Goal: Task Accomplishment & Management: Complete application form

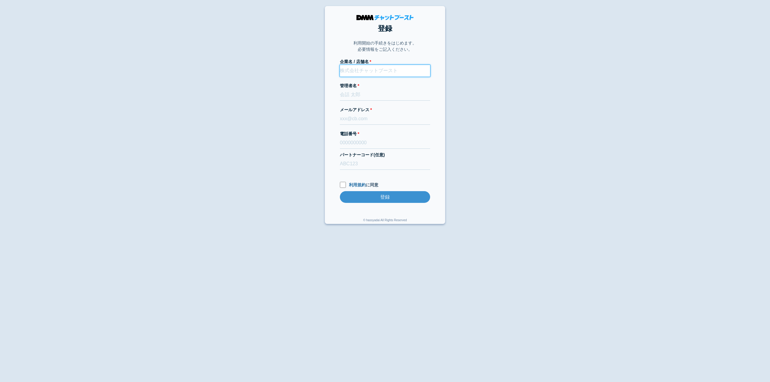
click at [372, 74] on input "企業名 / 店舗名" at bounding box center [385, 71] width 90 height 12
type input "1"
click at [354, 95] on input "管理者名" at bounding box center [385, 95] width 90 height 12
type input "1"
click at [348, 123] on input "メールアドレス" at bounding box center [385, 119] width 90 height 12
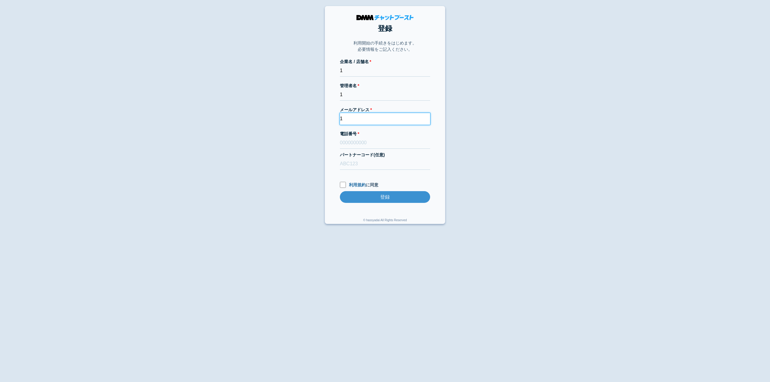
type input "1"
click at [358, 142] on input "電話番号" at bounding box center [385, 143] width 90 height 12
type input "1"
click at [354, 188] on label "利用規約 に同意" at bounding box center [385, 185] width 90 height 6
click at [346, 188] on input "利用規約 に同意" at bounding box center [343, 185] width 6 height 6
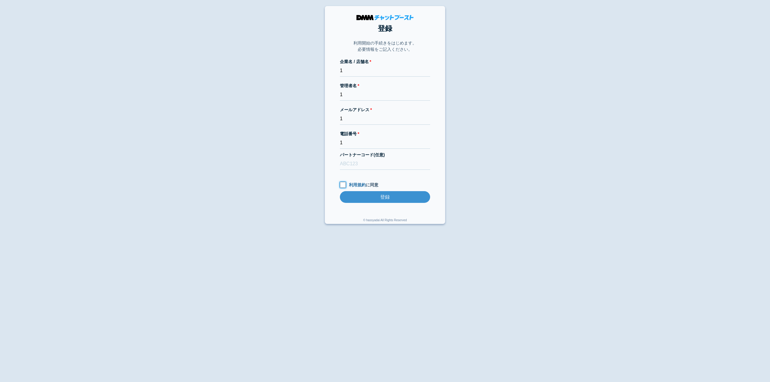
checkbox input "true"
click at [385, 196] on input "登録" at bounding box center [385, 197] width 90 height 12
drag, startPoint x: 349, startPoint y: 119, endPoint x: 335, endPoint y: 119, distance: 13.8
click at [335, 119] on section "登録 利用開始の手続きをはじめます。 必要情報をご記入ください。 企業名 / 店舗名 1 管理者名 1 メールアドレス 1 電話番号 1 パートナーコード(任…" at bounding box center [385, 115] width 120 height 218
click at [367, 76] on input "企業名 / 店舗名" at bounding box center [385, 71] width 90 height 12
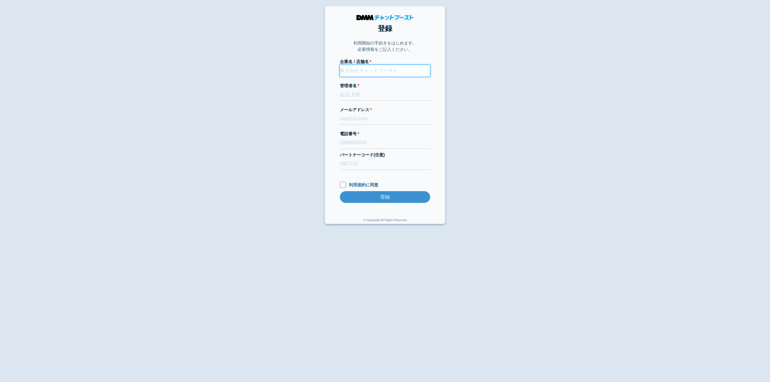
type input "t"
type input "テスト"
click at [361, 99] on input "管理者名" at bounding box center [385, 95] width 90 height 12
type input "テスト"
click at [367, 147] on input "電話番号" at bounding box center [385, 143] width 90 height 12
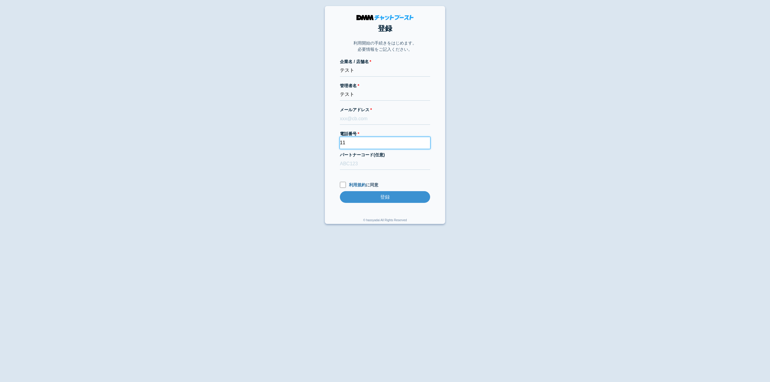
type input "1"
type input "0123456789"
click at [364, 120] on input "メールアドレス" at bounding box center [385, 119] width 90 height 12
paste input "[EMAIL_ADDRESS][DOMAIN_NAME]"
type input "[EMAIL_ADDRESS][DOMAIN_NAME]"
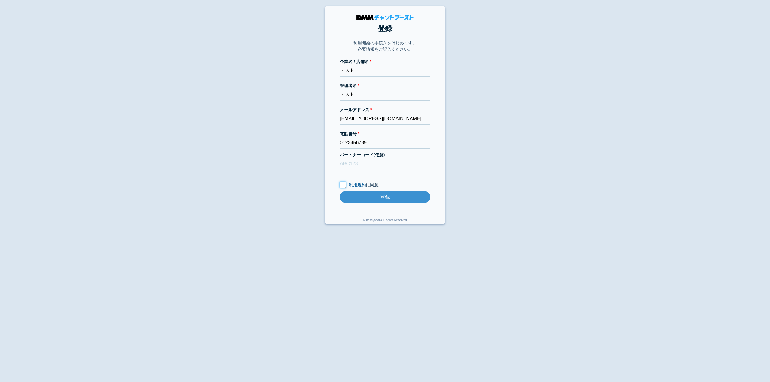
click at [344, 185] on input "利用規約 に同意" at bounding box center [343, 185] width 6 height 6
drag, startPoint x: 367, startPoint y: 184, endPoint x: 357, endPoint y: 185, distance: 10.5
click at [367, 184] on label "利用規約 に同意" at bounding box center [385, 185] width 90 height 6
click at [346, 184] on input "利用規約 に同意" at bounding box center [343, 185] width 6 height 6
click at [342, 185] on input "利用規約 に同意" at bounding box center [343, 185] width 6 height 6
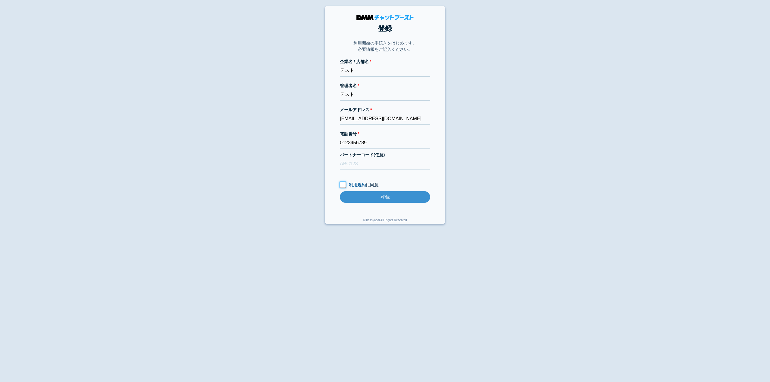
checkbox input "true"
click at [382, 200] on input "登録" at bounding box center [385, 197] width 90 height 12
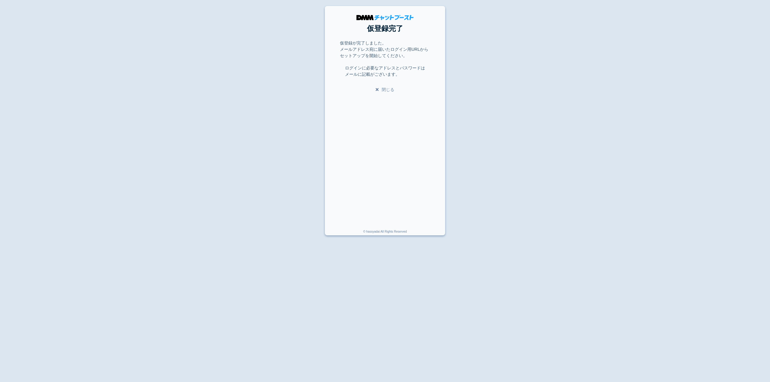
click at [381, 89] on icon at bounding box center [378, 89] width 6 height 4
